Goal: Check status

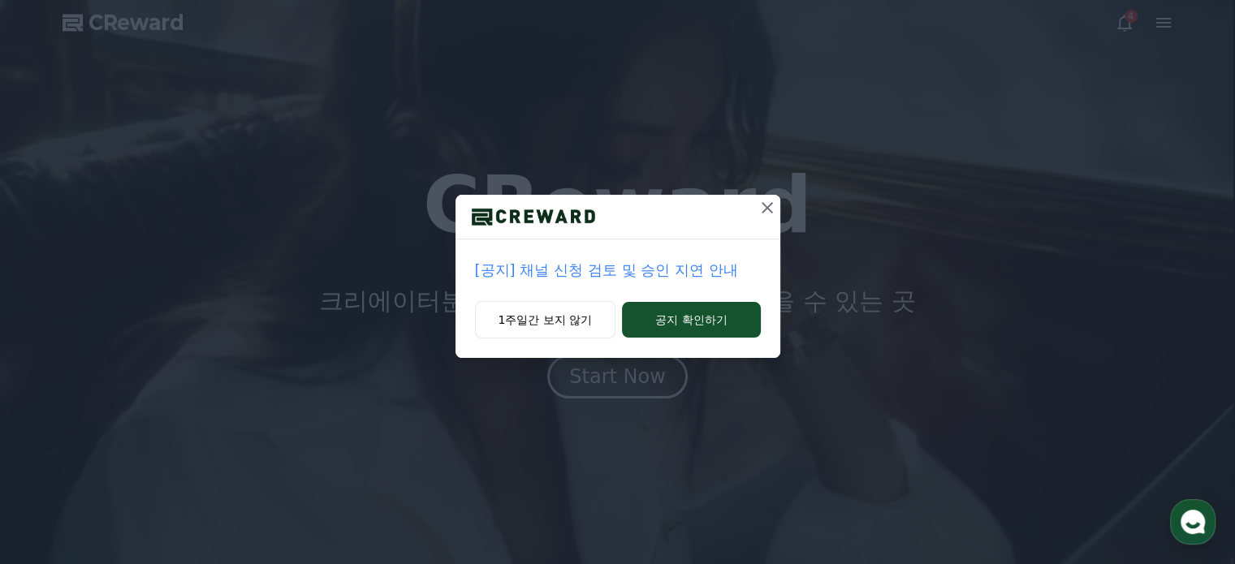
click at [624, 265] on p "[공지] 채널 신청 검토 및 승인 지연 안내" at bounding box center [618, 270] width 286 height 23
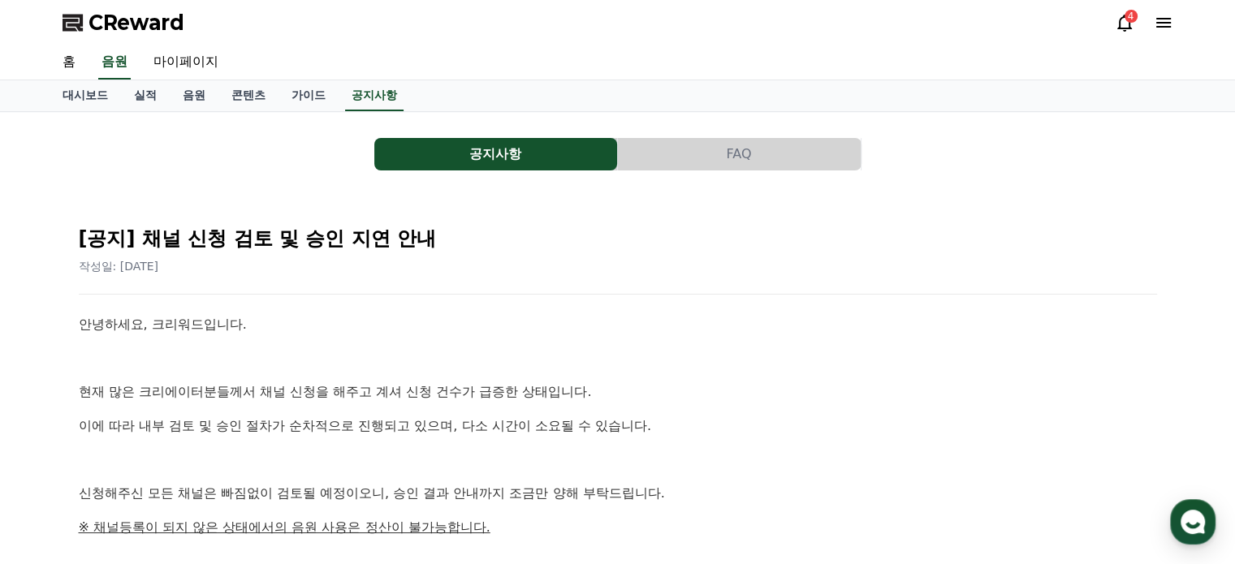
click at [1124, 28] on icon at bounding box center [1124, 23] width 15 height 17
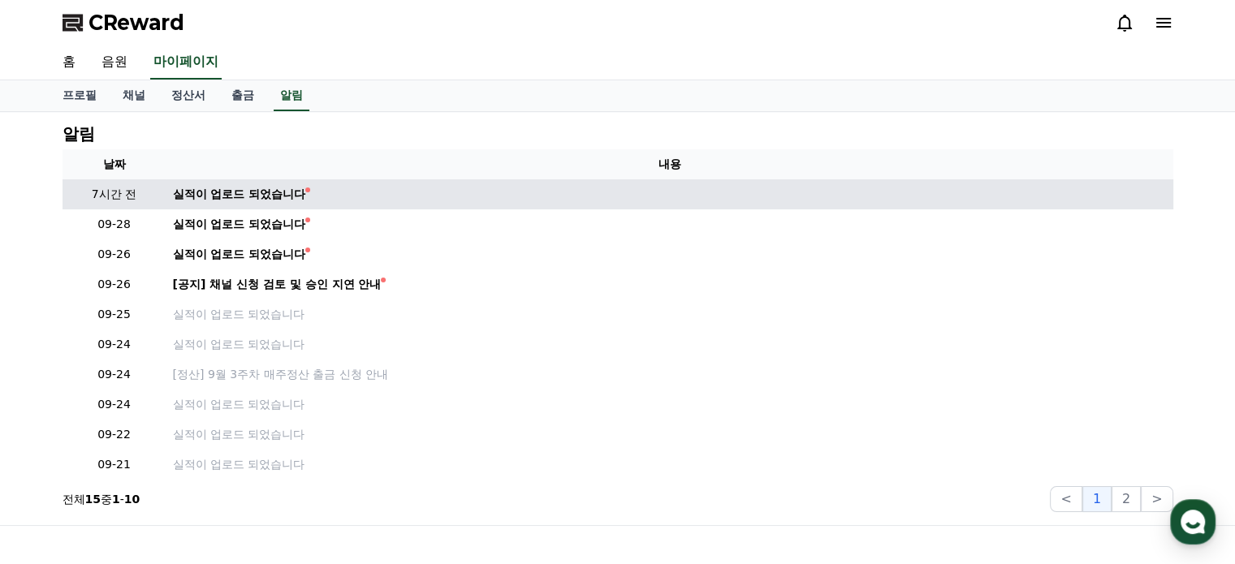
click at [275, 183] on td "실적이 업로드 되었습니다" at bounding box center [669, 194] width 1007 height 30
click at [274, 196] on div "실적이 업로드 되었습니다" at bounding box center [239, 194] width 133 height 17
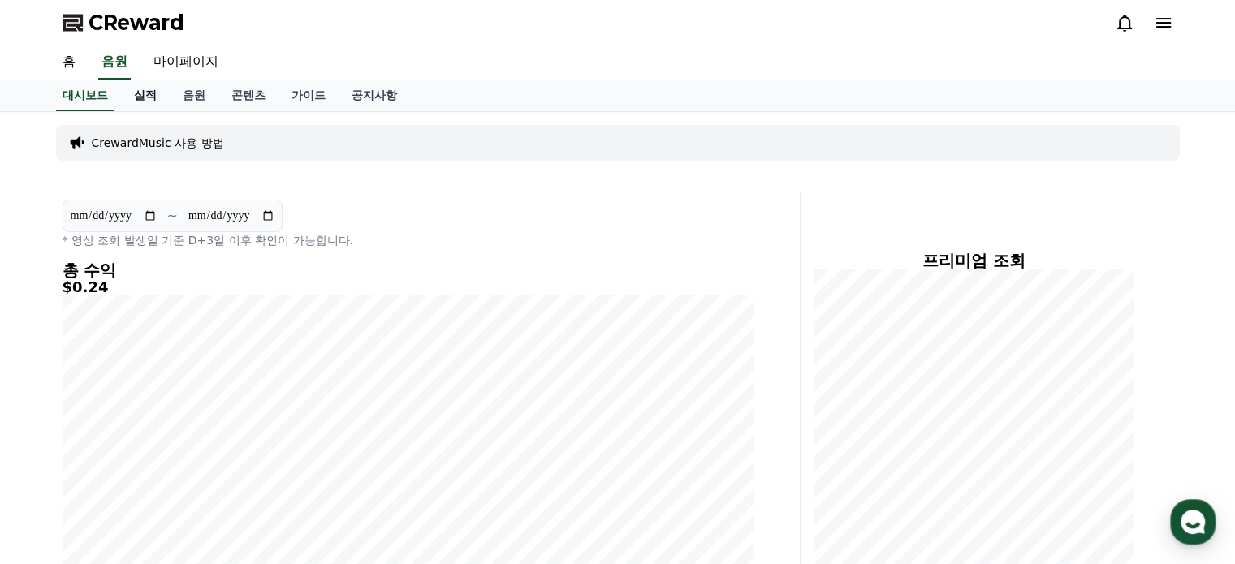
click at [154, 101] on link "실적" at bounding box center [145, 95] width 49 height 31
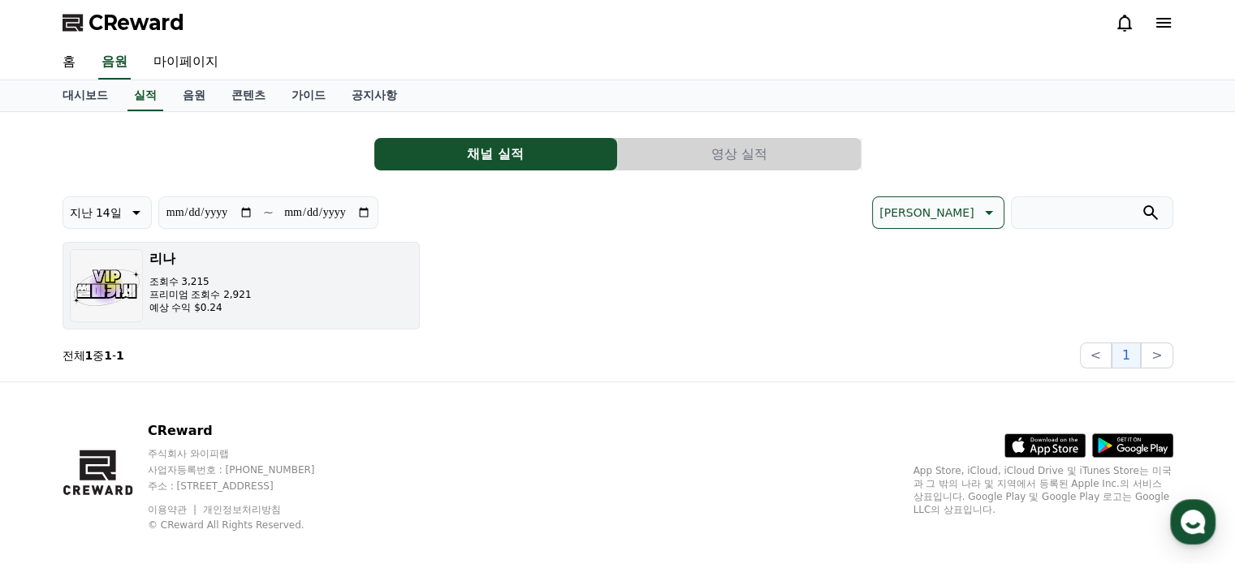
click at [321, 304] on button "리나 조회수 3,215 프리미엄 조회수 2,921 예상 수익 $0.24" at bounding box center [241, 286] width 357 height 88
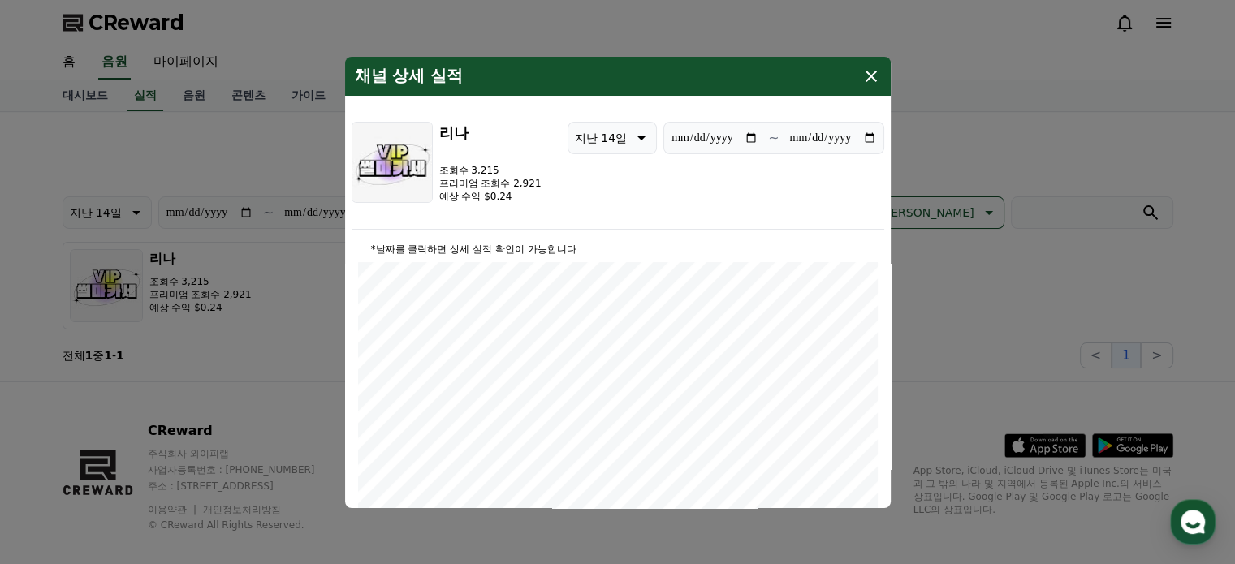
click at [873, 73] on icon "modal" at bounding box center [870, 76] width 11 height 11
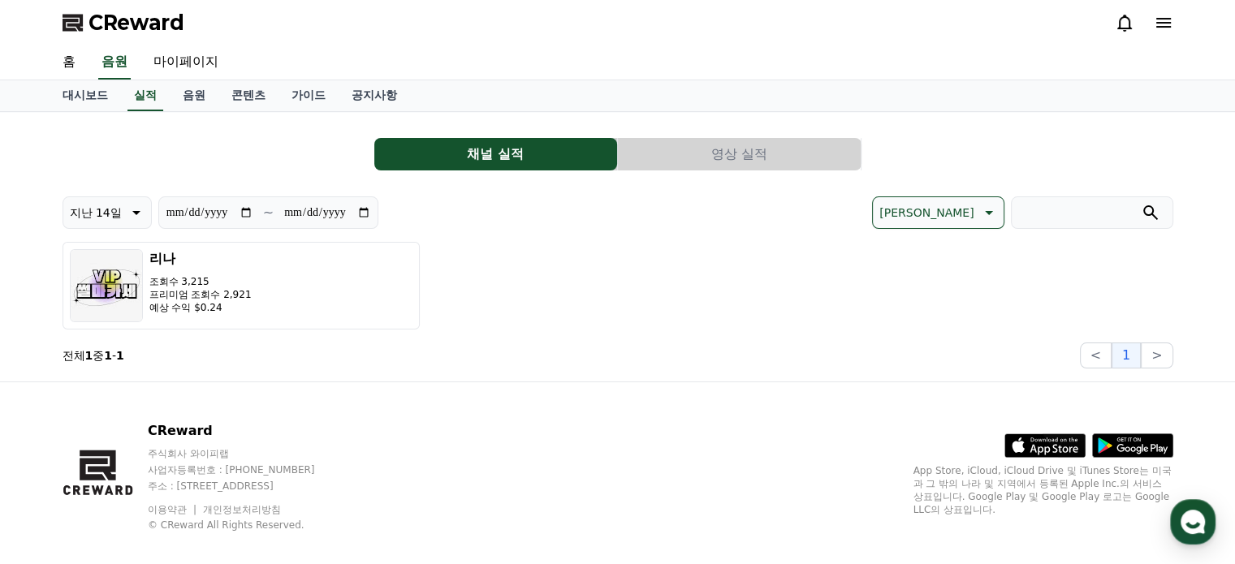
click at [701, 349] on section "전체 1 중 1 - 1 < 1 >" at bounding box center [618, 356] width 1111 height 26
click at [195, 103] on link "음원" at bounding box center [194, 95] width 49 height 31
